Goal: Information Seeking & Learning: Learn about a topic

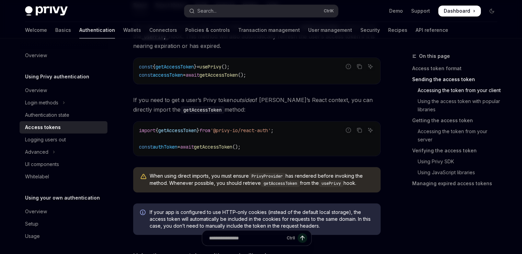
scroll to position [549, 0]
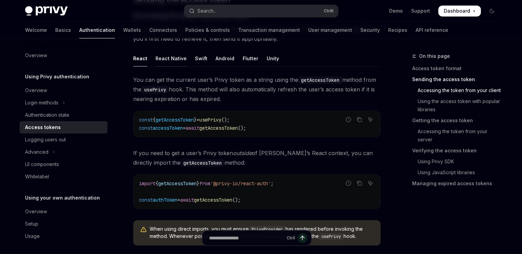
click at [179, 58] on div "React Native" at bounding box center [170, 58] width 31 height 16
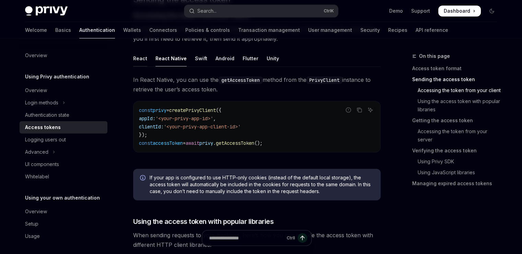
click at [137, 59] on div "React" at bounding box center [140, 58] width 14 height 16
type textarea "*"
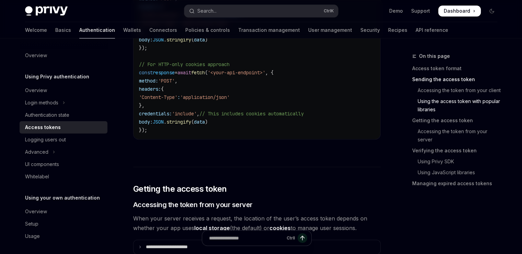
scroll to position [1063, 0]
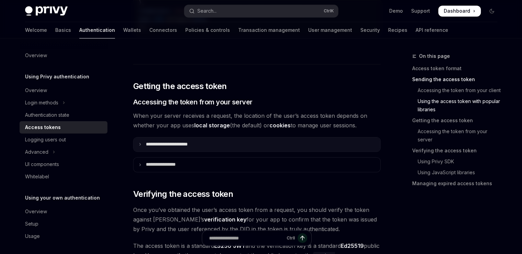
click at [192, 146] on summary "**********" at bounding box center [256, 145] width 247 height 14
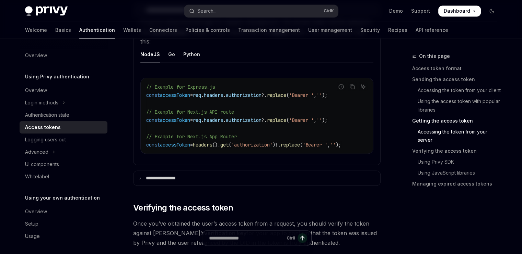
scroll to position [1200, 0]
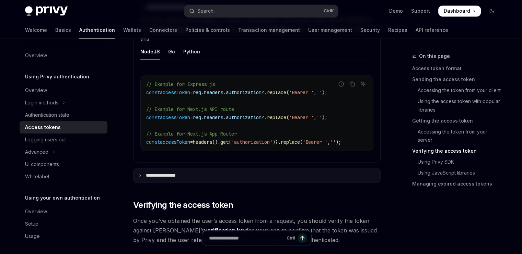
click at [198, 176] on summary "**********" at bounding box center [256, 175] width 247 height 14
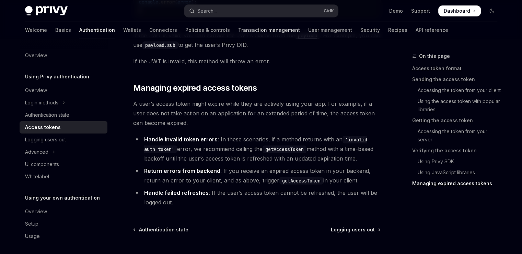
scroll to position [2368, 0]
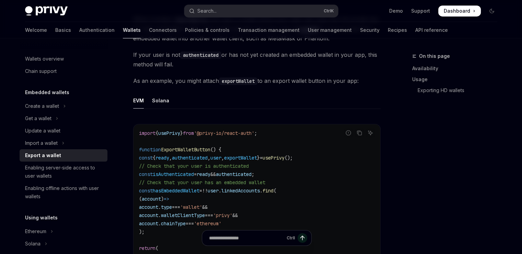
scroll to position [412, 0]
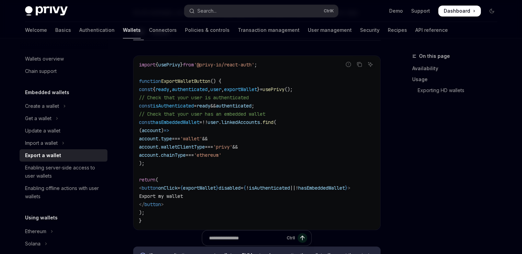
click at [255, 120] on span "linkedAccounts" at bounding box center [240, 122] width 38 height 6
click at [251, 104] on span "authenticated" at bounding box center [234, 106] width 36 height 6
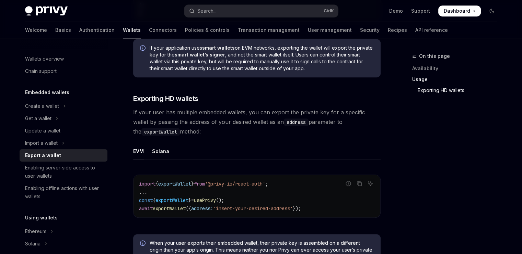
scroll to position [748, 0]
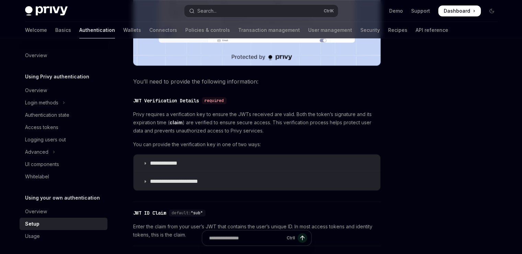
scroll to position [292, 0]
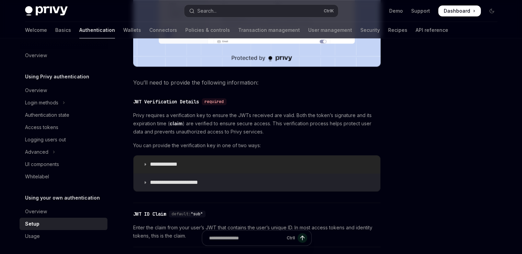
click at [174, 167] on p "**********" at bounding box center [170, 164] width 41 height 7
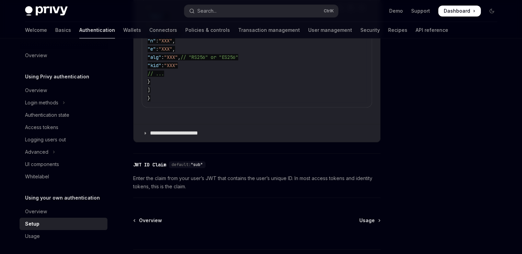
scroll to position [498, 0]
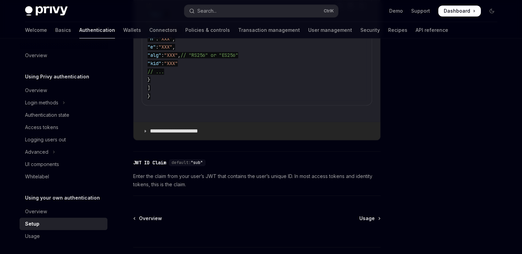
click at [180, 133] on p "**********" at bounding box center [179, 131] width 59 height 7
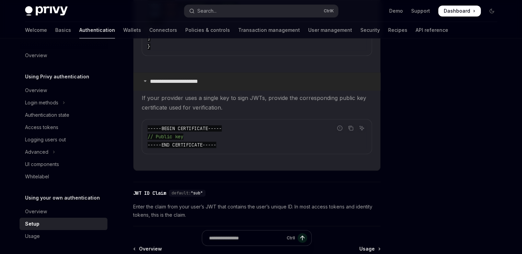
scroll to position [601, 0]
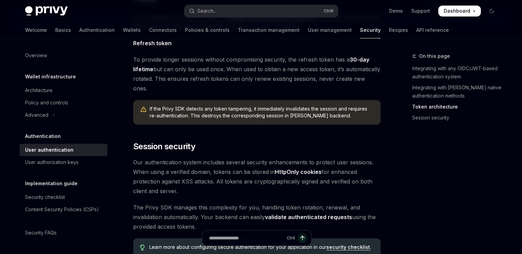
scroll to position [501, 0]
drag, startPoint x: 284, startPoint y: 165, endPoint x: 292, endPoint y: 164, distance: 7.9
click at [290, 169] on strong "HttpOnly cookies" at bounding box center [298, 172] width 47 height 7
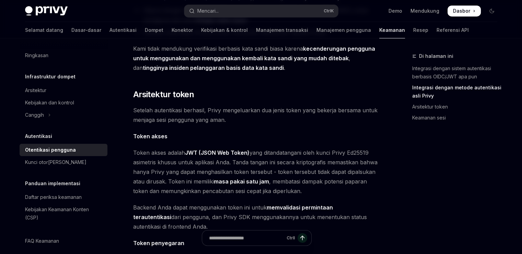
scroll to position [295, 0]
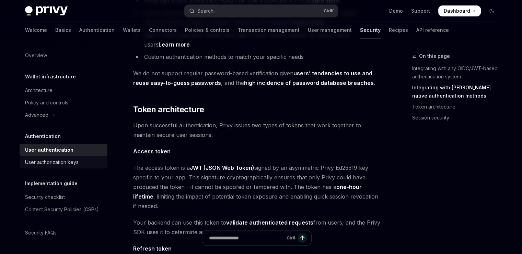
click at [35, 167] on link "User authorization keys" at bounding box center [64, 162] width 88 height 12
type textarea "*"
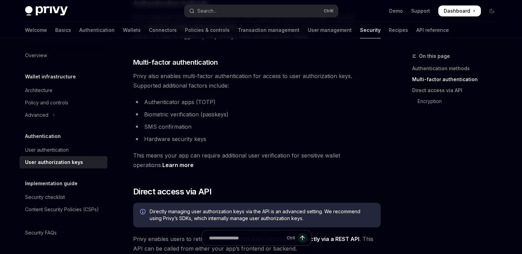
scroll to position [206, 0]
